Goal: Find specific page/section: Find specific page/section

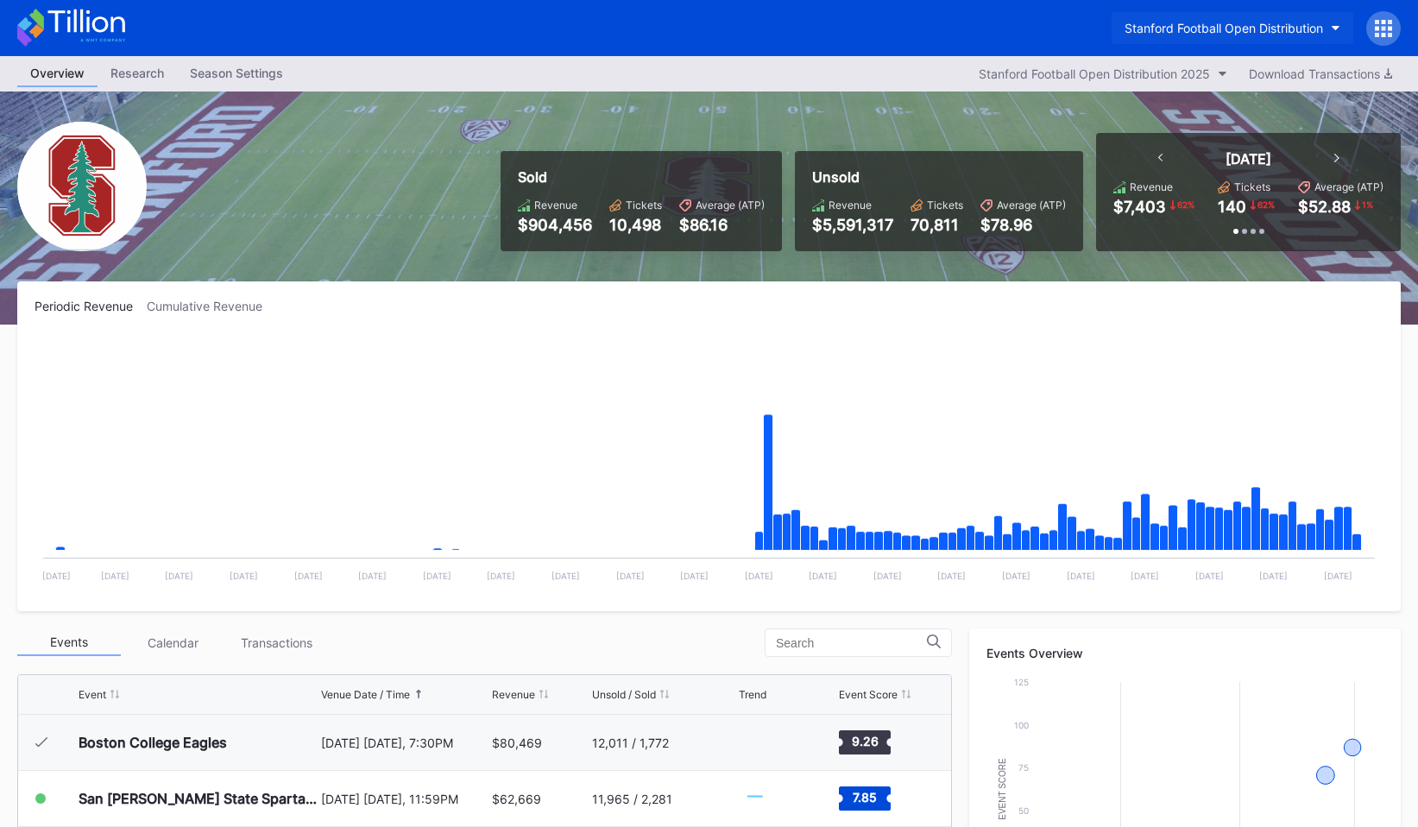
click at [1315, 28] on div "Stanford Football Open Distribution" at bounding box center [1223, 28] width 198 height 15
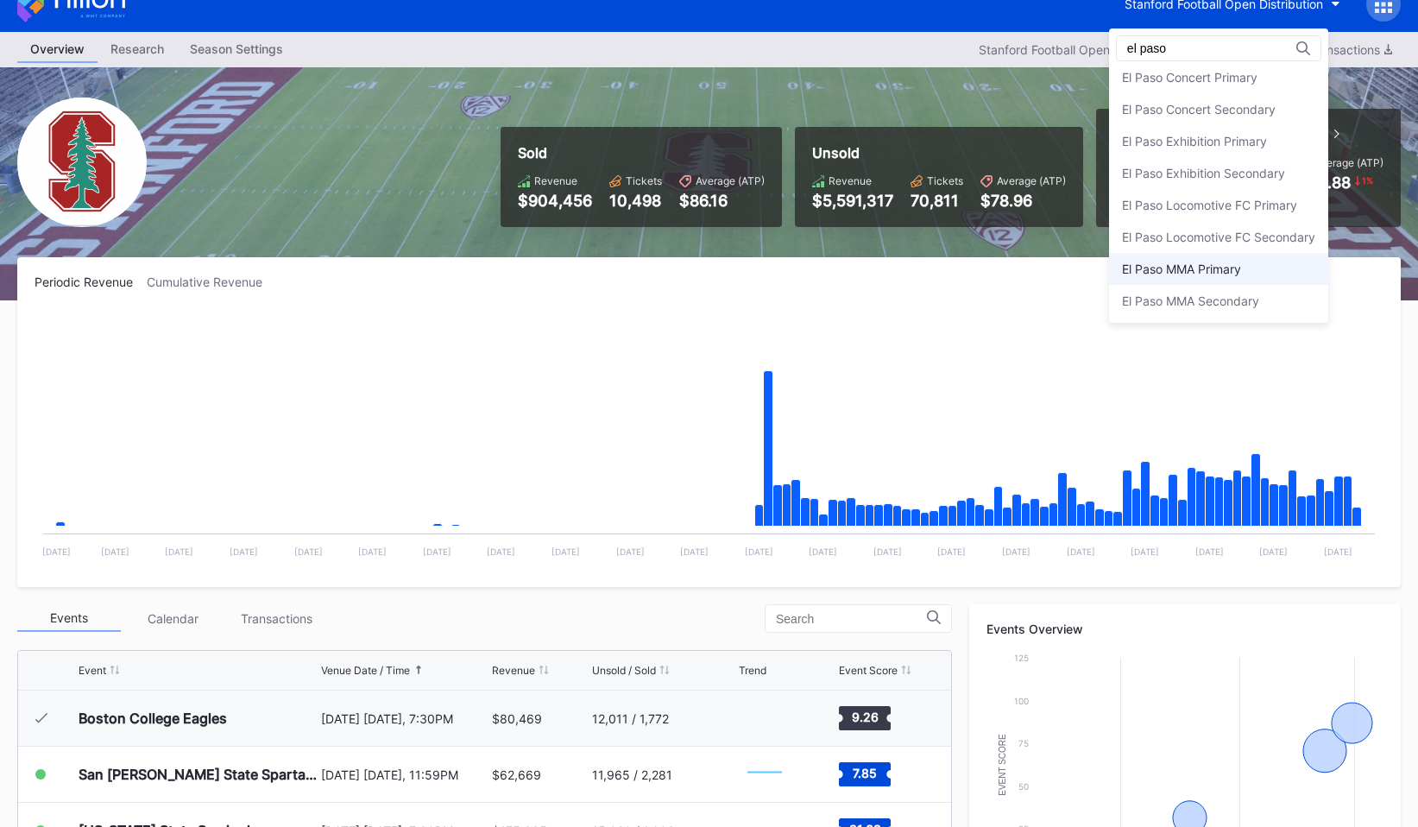
scroll to position [25, 0]
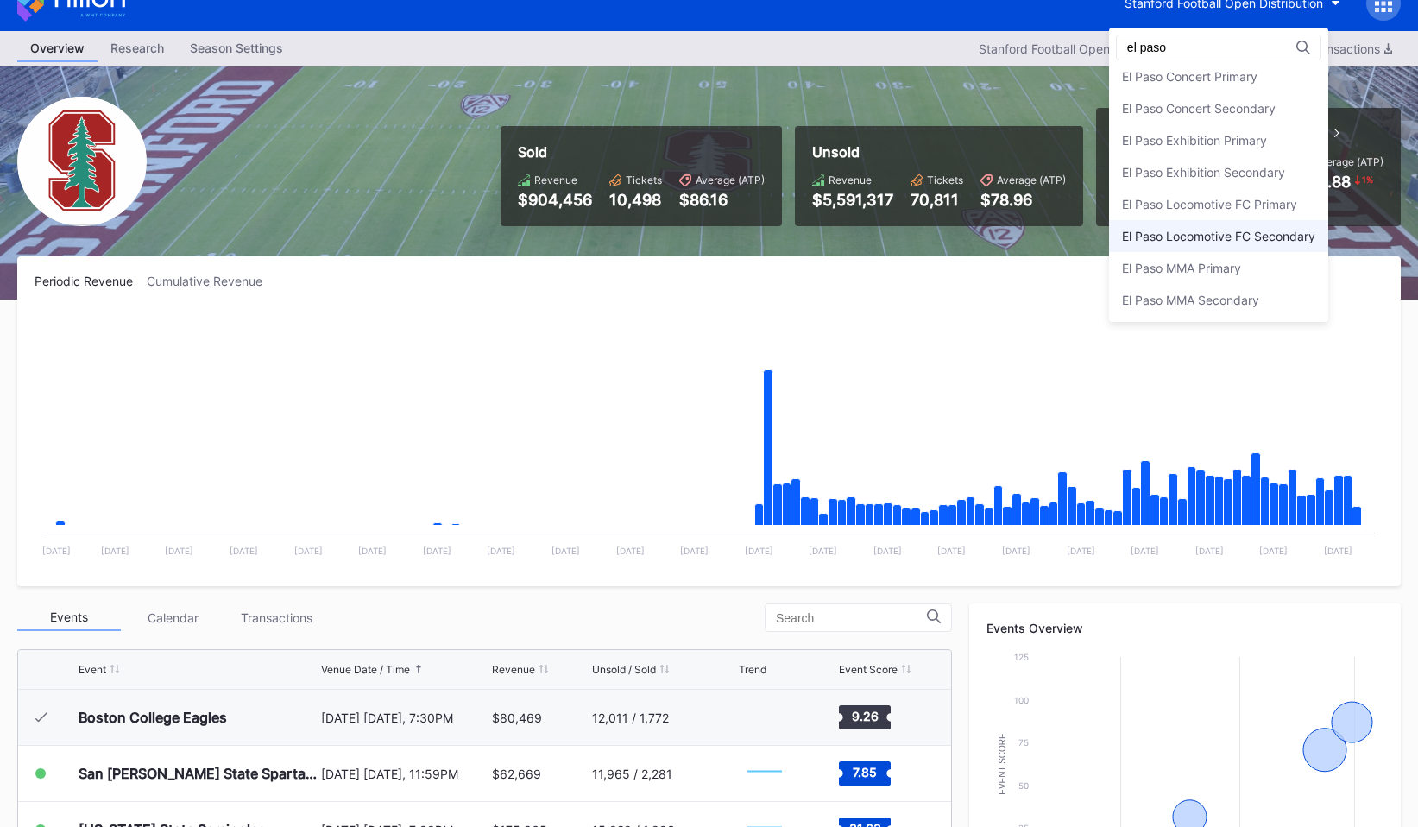
type input "el paso"
click at [1239, 239] on div "El Paso Locomotive FC Secondary" at bounding box center [1218, 236] width 193 height 15
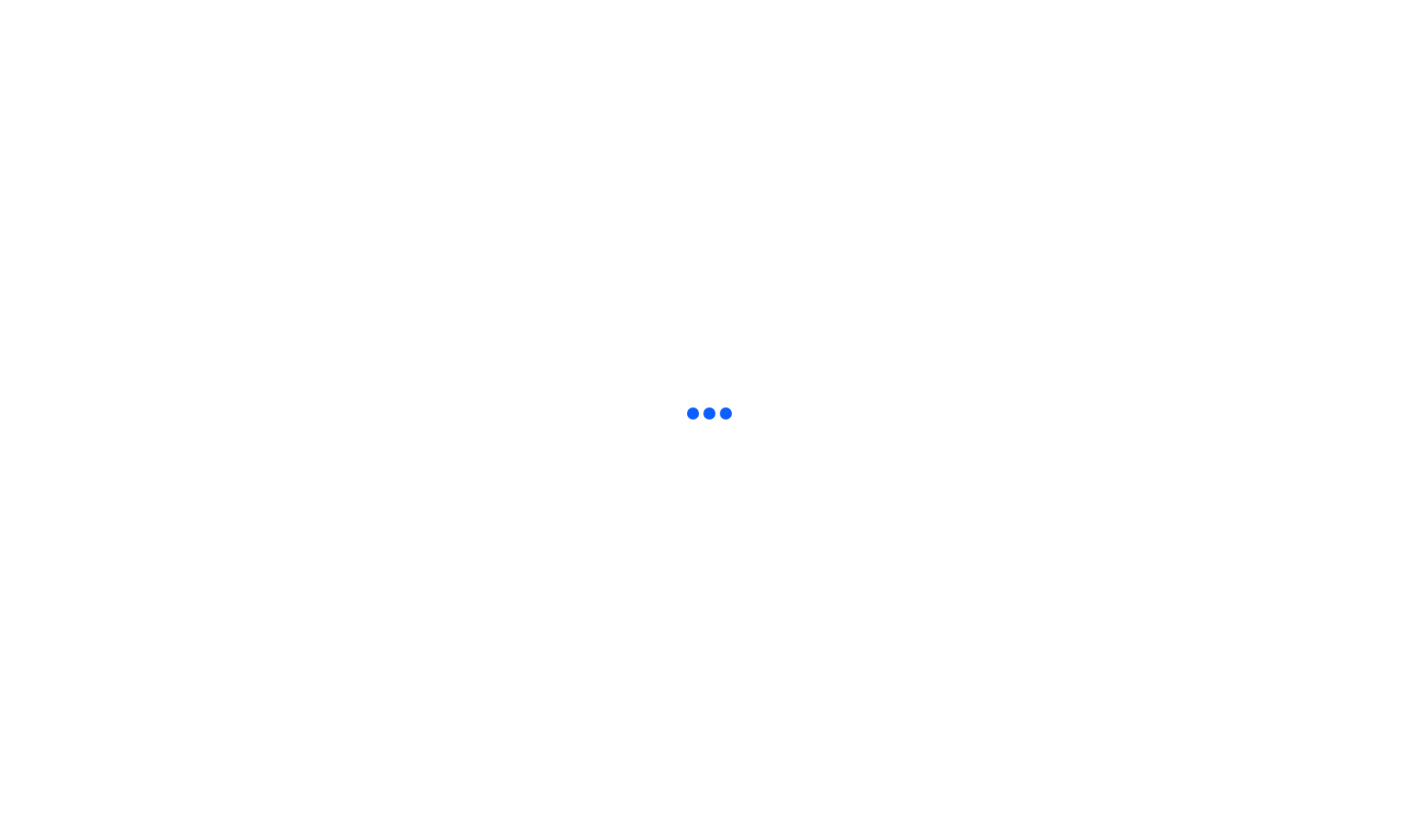
scroll to position [0, 0]
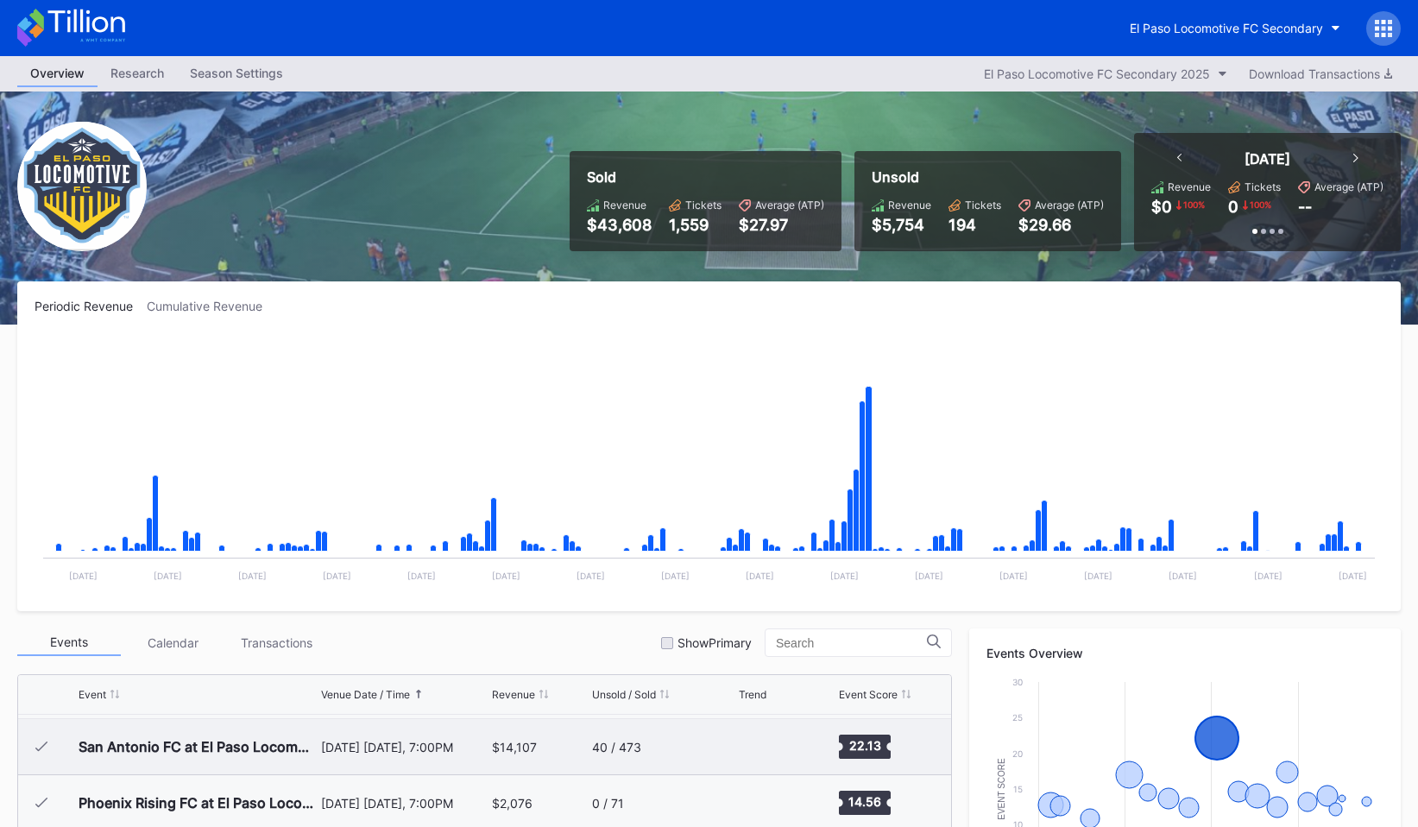
click at [393, 741] on div "[DATE] [DATE], 7:00PM" at bounding box center [404, 746] width 167 height 15
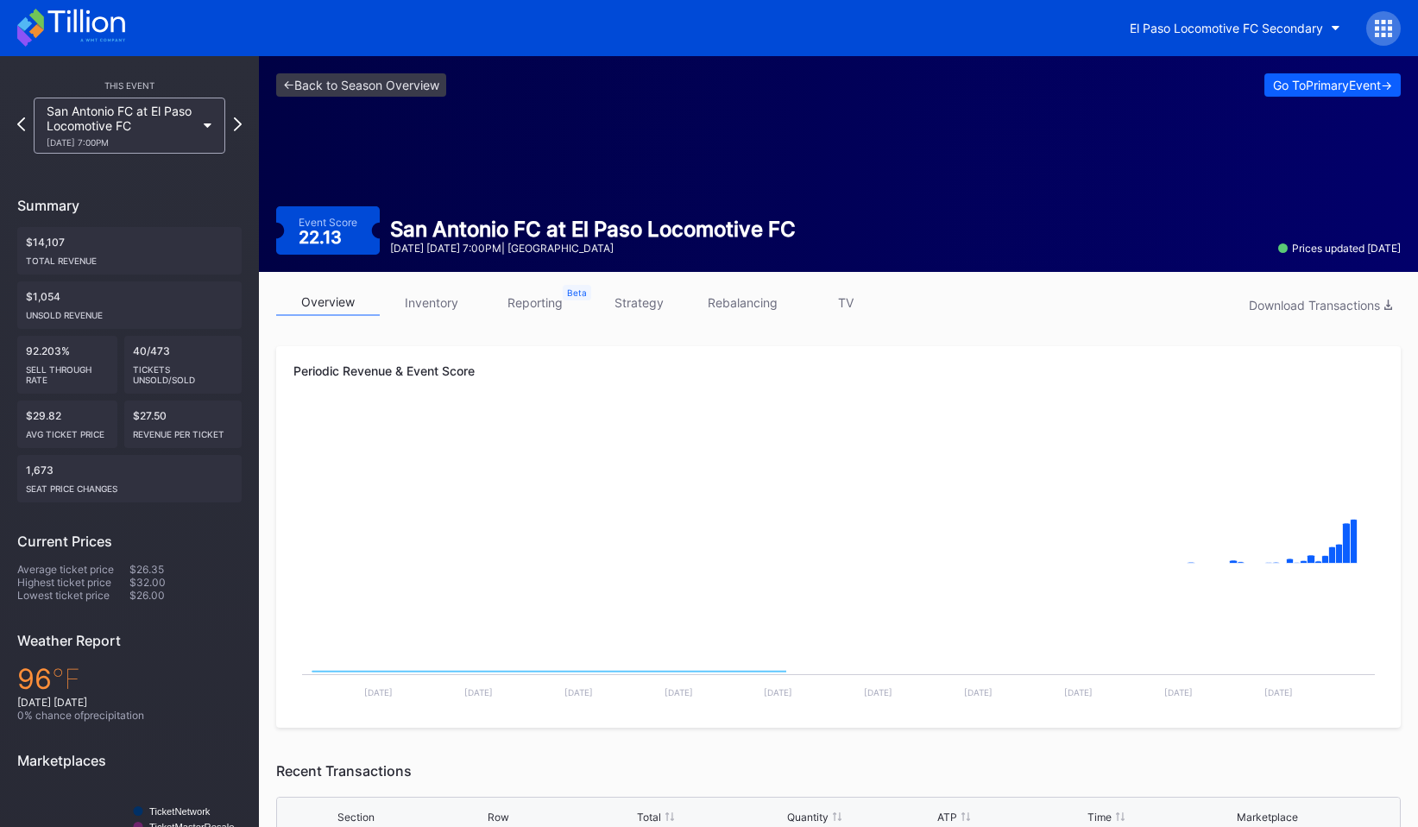
click at [652, 299] on link "strategy" at bounding box center [639, 302] width 104 height 27
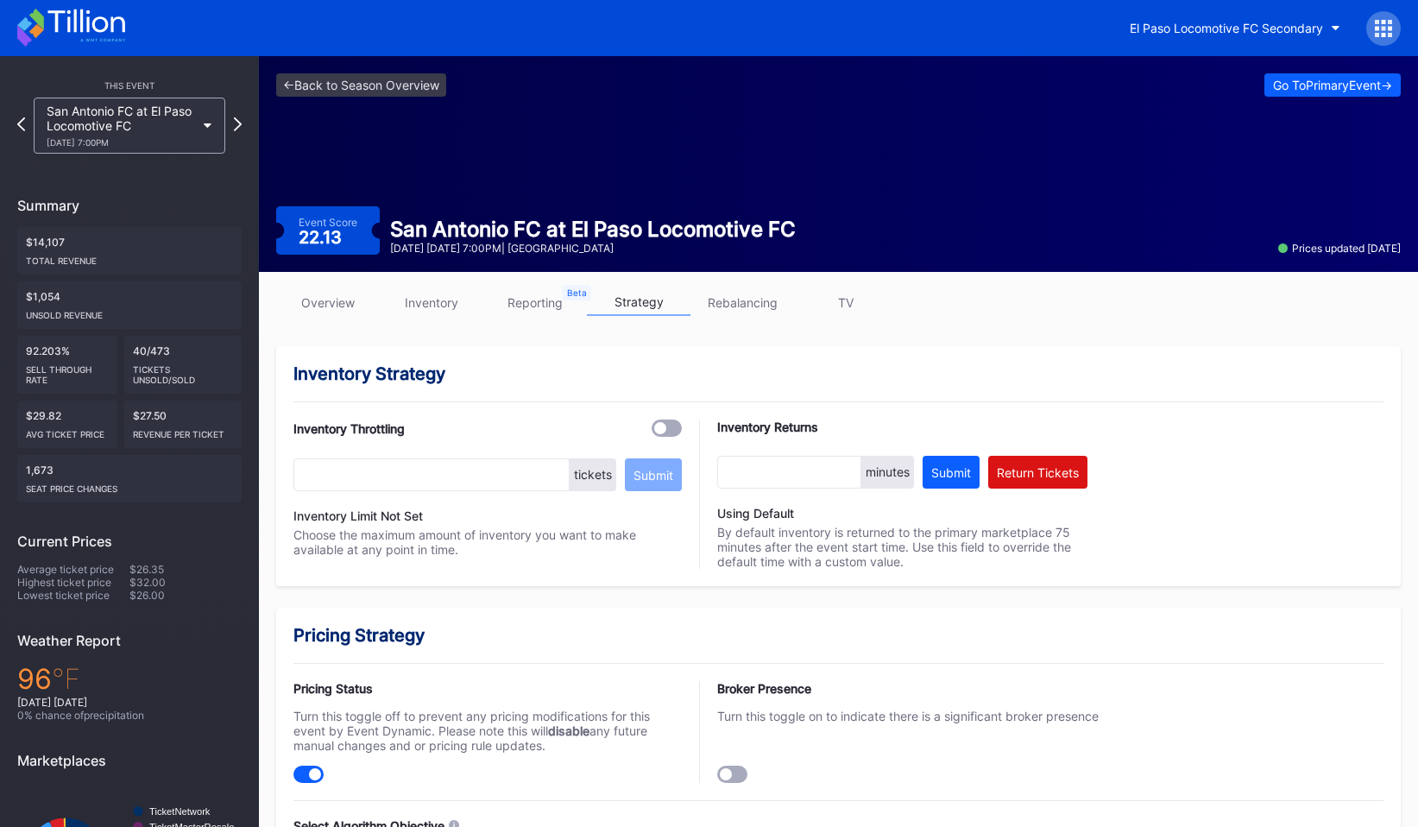
click at [754, 292] on link "rebalancing" at bounding box center [742, 302] width 104 height 27
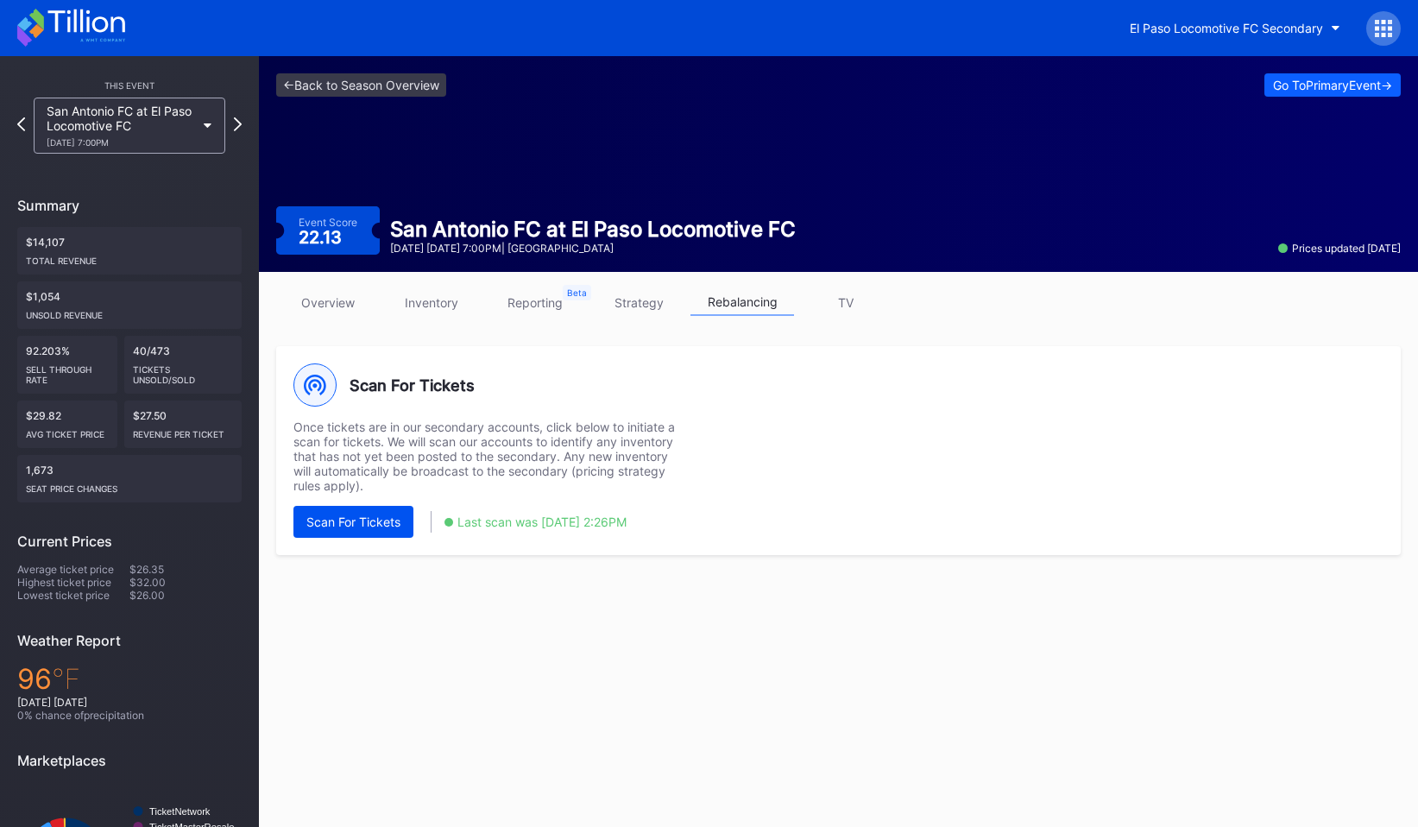
click at [372, 511] on button "Scan For Tickets" at bounding box center [353, 522] width 120 height 32
click at [324, 81] on link "<- Back to Season Overview" at bounding box center [361, 84] width 170 height 23
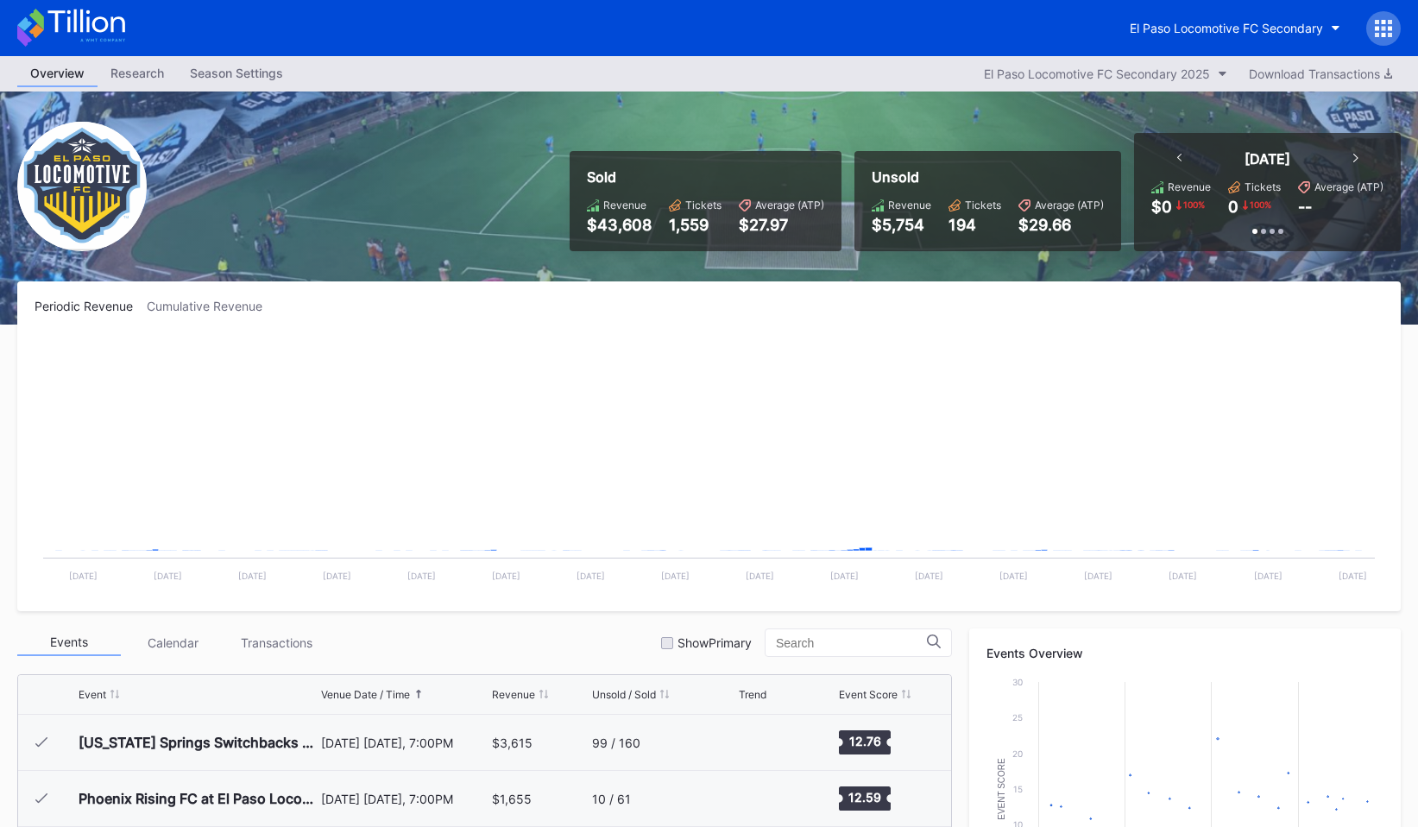
scroll to position [388, 0]
